Goal: Transaction & Acquisition: Subscribe to service/newsletter

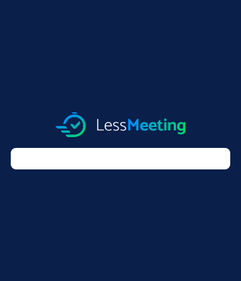
click at [120, 124] on img at bounding box center [121, 124] width 130 height 25
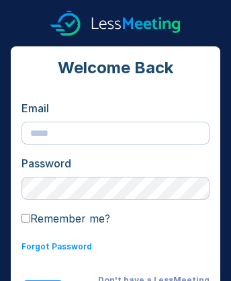
click at [115, 23] on img at bounding box center [115, 23] width 130 height 25
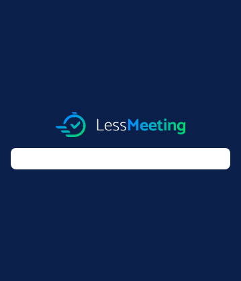
click at [120, 124] on img at bounding box center [121, 124] width 130 height 25
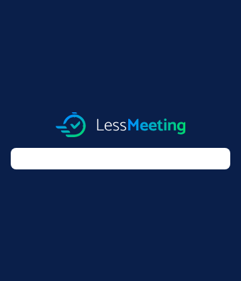
click at [120, 124] on img at bounding box center [121, 124] width 130 height 25
